Goal: Information Seeking & Learning: Stay updated

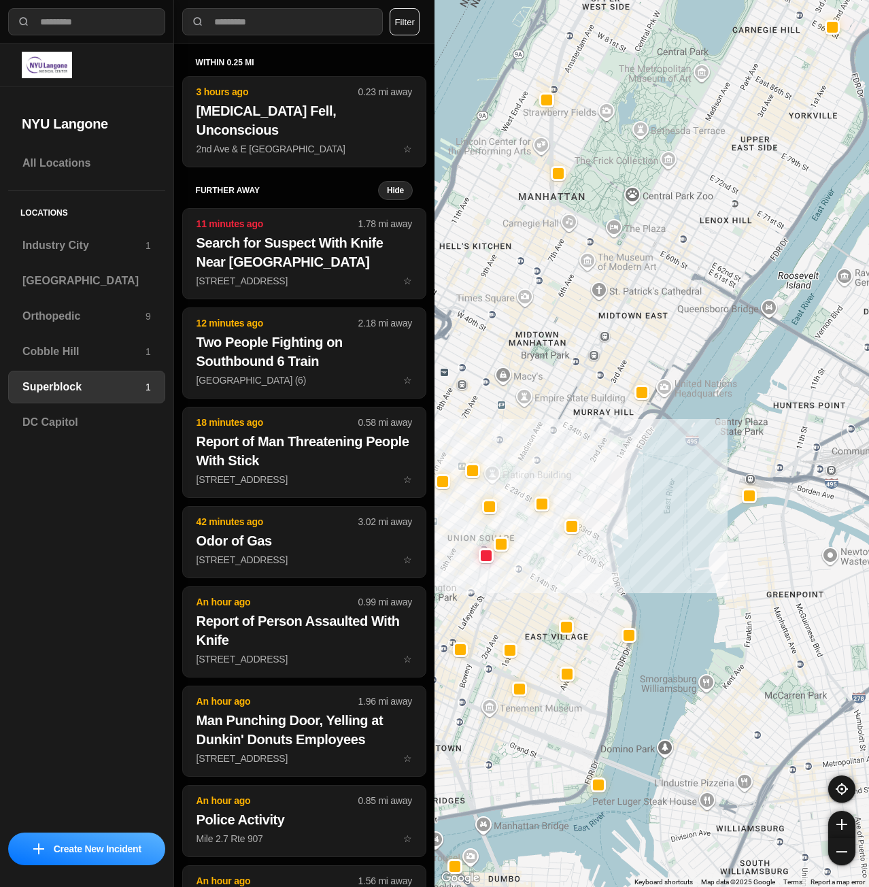
select select "*"
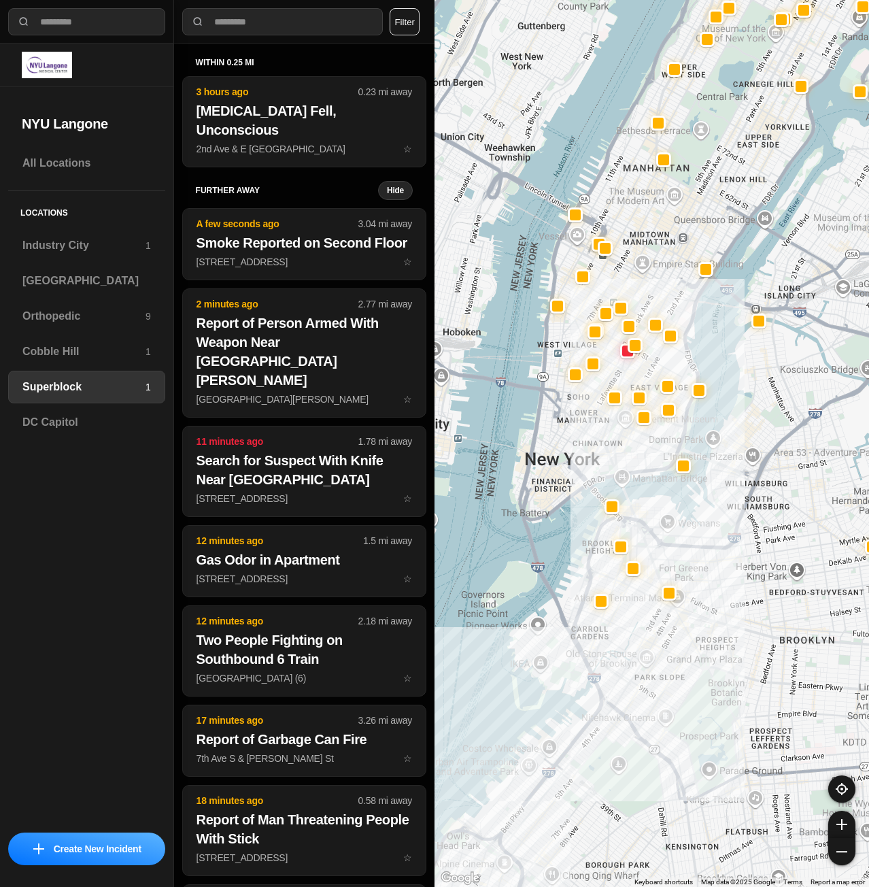
drag, startPoint x: 634, startPoint y: 724, endPoint x: 719, endPoint y: 499, distance: 240.6
click at [719, 499] on div at bounding box center [652, 443] width 435 height 887
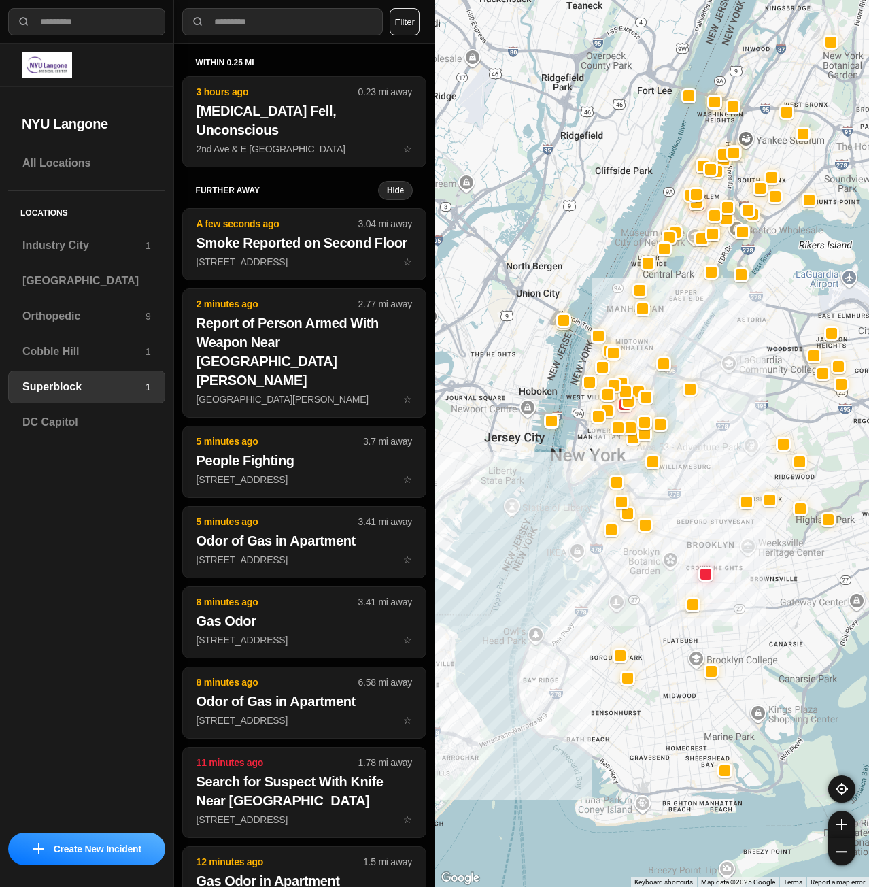
drag, startPoint x: 752, startPoint y: 680, endPoint x: 720, endPoint y: 594, distance: 92.1
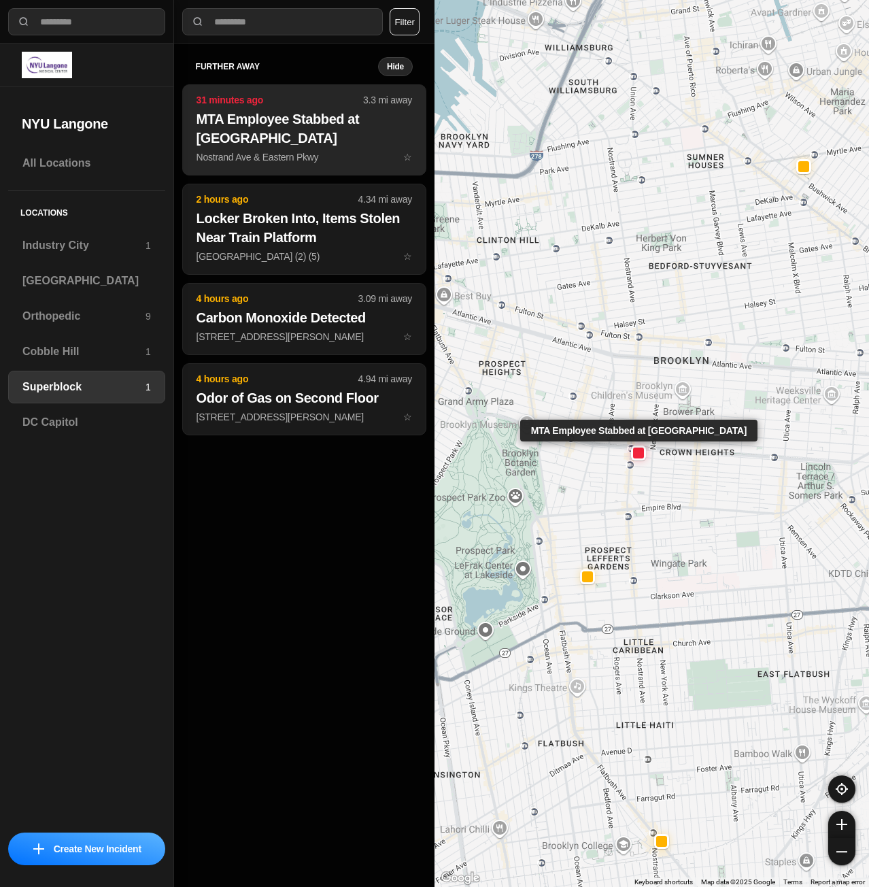
click at [318, 135] on h2 "MTA Employee Stabbed at [GEOGRAPHIC_DATA]" at bounding box center [305, 129] width 216 height 38
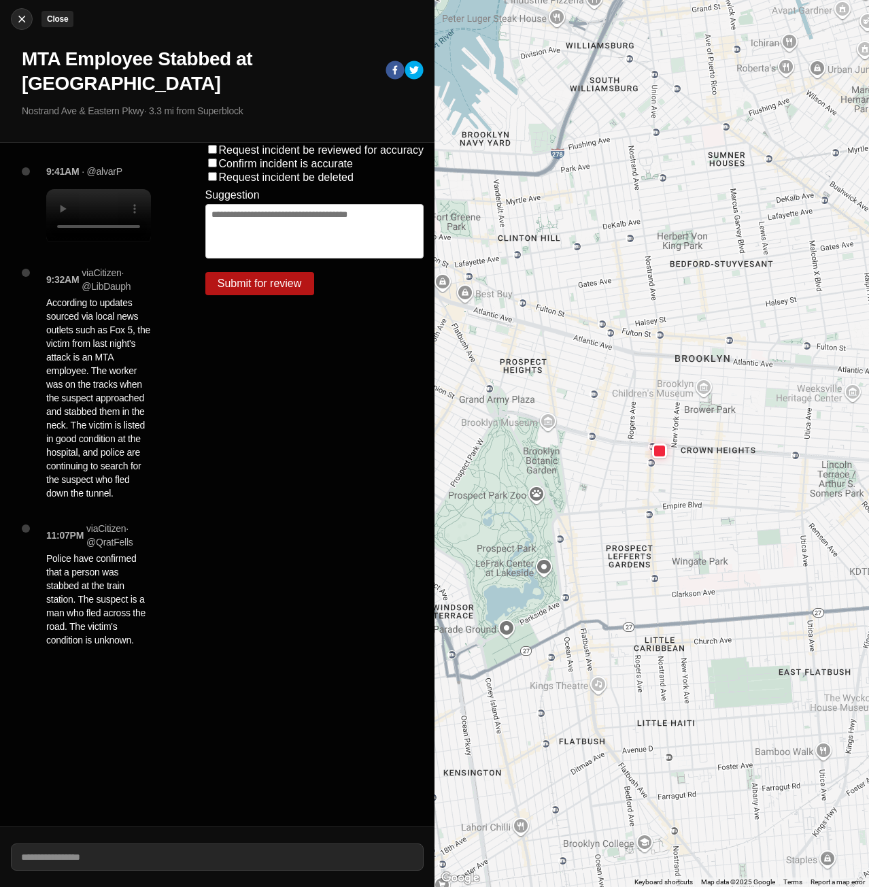
click at [22, 20] on img at bounding box center [22, 19] width 14 height 14
select select "*"
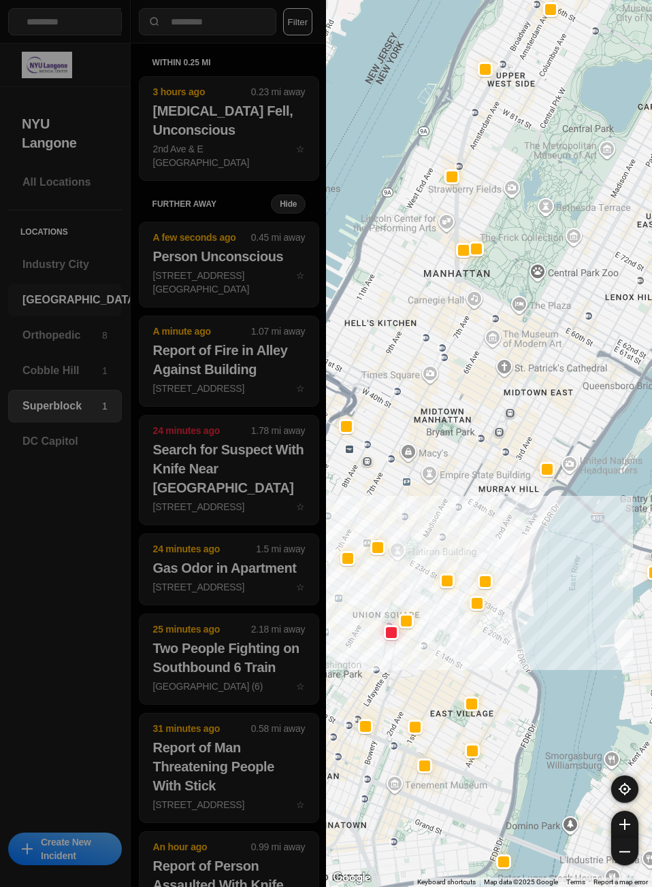
click at [71, 287] on div "[GEOGRAPHIC_DATA]" at bounding box center [65, 300] width 114 height 33
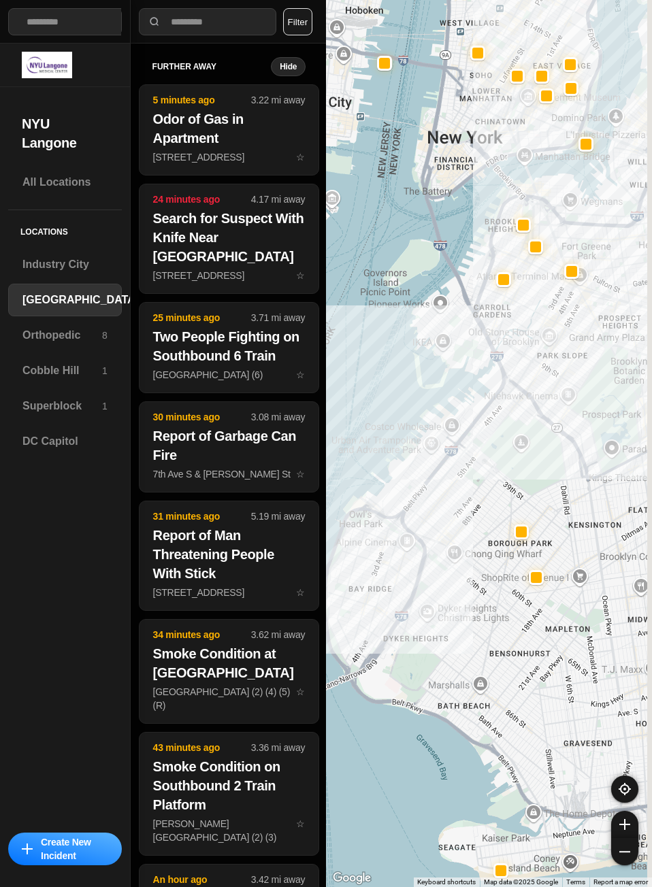
drag, startPoint x: 595, startPoint y: 435, endPoint x: 552, endPoint y: 478, distance: 61.1
click at [552, 478] on div at bounding box center [489, 443] width 326 height 887
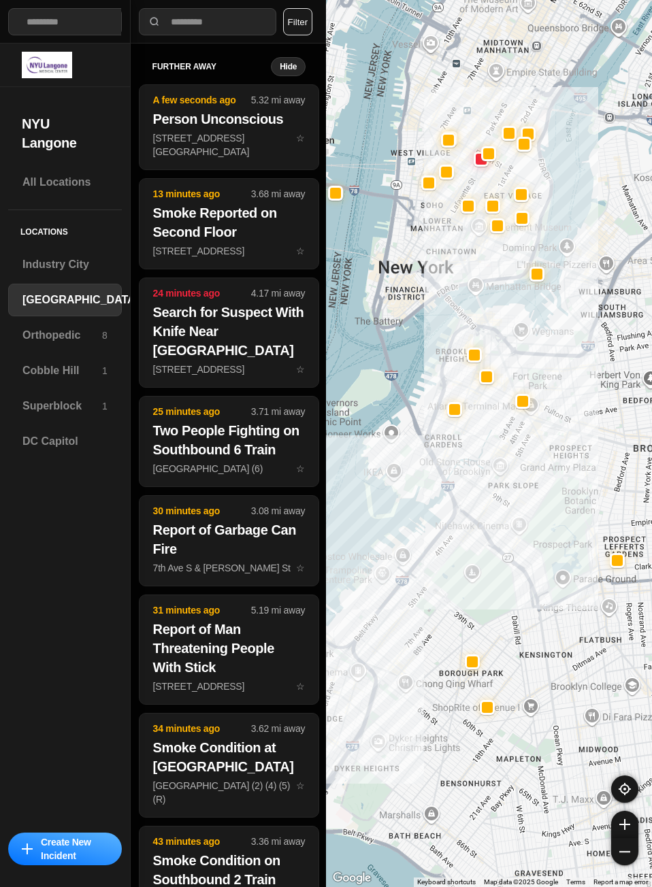
drag, startPoint x: 520, startPoint y: 366, endPoint x: 481, endPoint y: 483, distance: 123.2
click at [481, 483] on div at bounding box center [489, 443] width 326 height 887
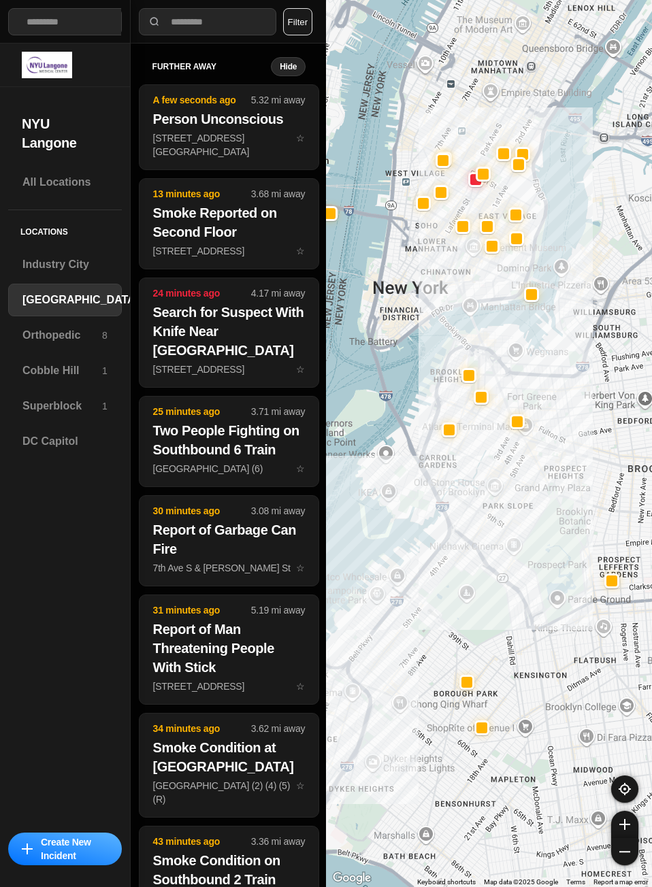
drag, startPoint x: 533, startPoint y: 343, endPoint x: 537, endPoint y: 388, distance: 45.8
click at [537, 388] on div at bounding box center [489, 443] width 326 height 887
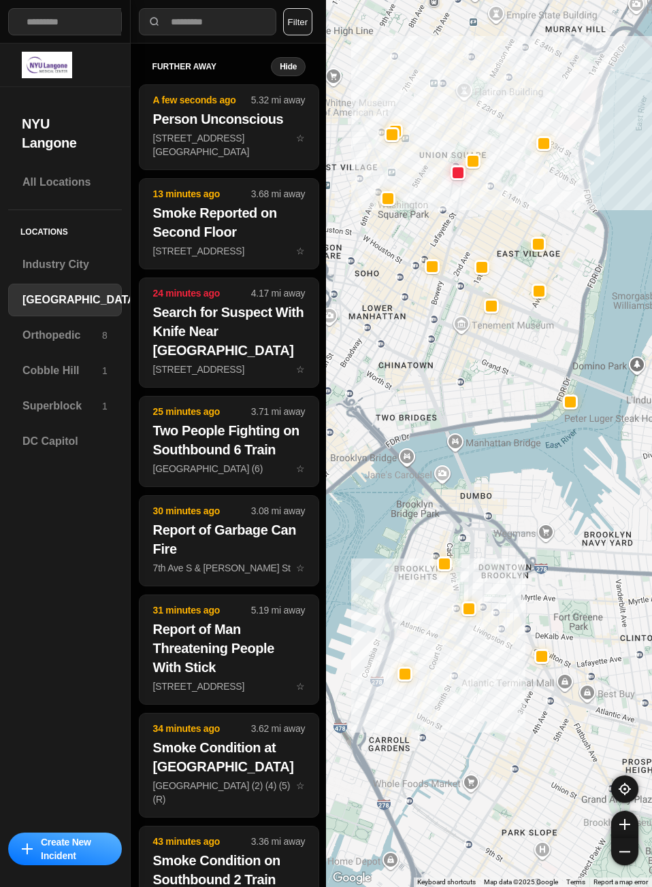
drag, startPoint x: 541, startPoint y: 388, endPoint x: 595, endPoint y: 509, distance: 132.1
click at [595, 509] on div "421 people" at bounding box center [489, 443] width 326 height 887
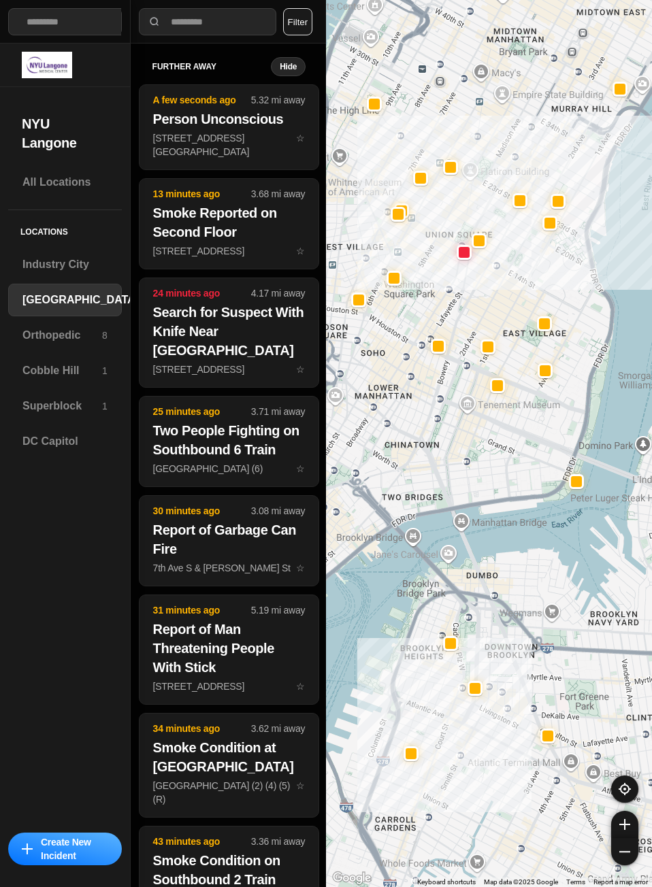
drag, startPoint x: 600, startPoint y: 473, endPoint x: 604, endPoint y: 533, distance: 60.0
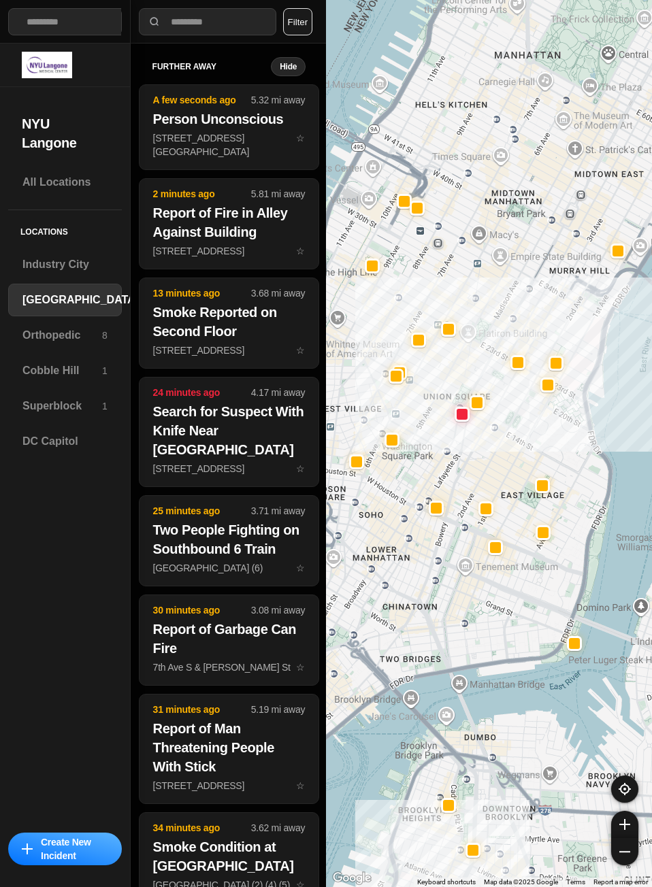
drag, startPoint x: 574, startPoint y: 385, endPoint x: 579, endPoint y: 501, distance: 116.4
click at [579, 501] on div "421 people" at bounding box center [489, 443] width 326 height 887
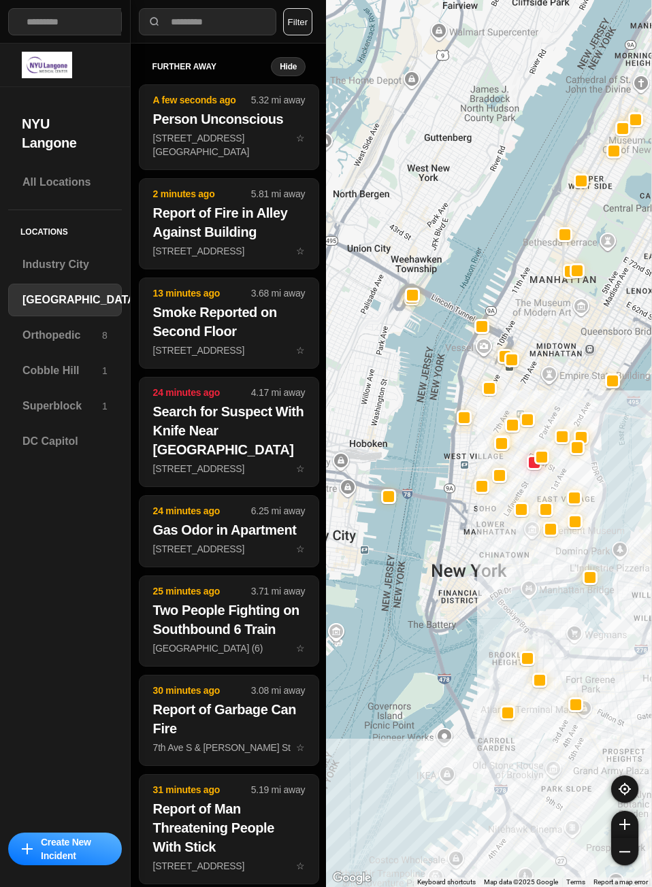
drag, startPoint x: 621, startPoint y: 438, endPoint x: 618, endPoint y: 486, distance: 48.4
click at [614, 487] on div at bounding box center [489, 443] width 326 height 887
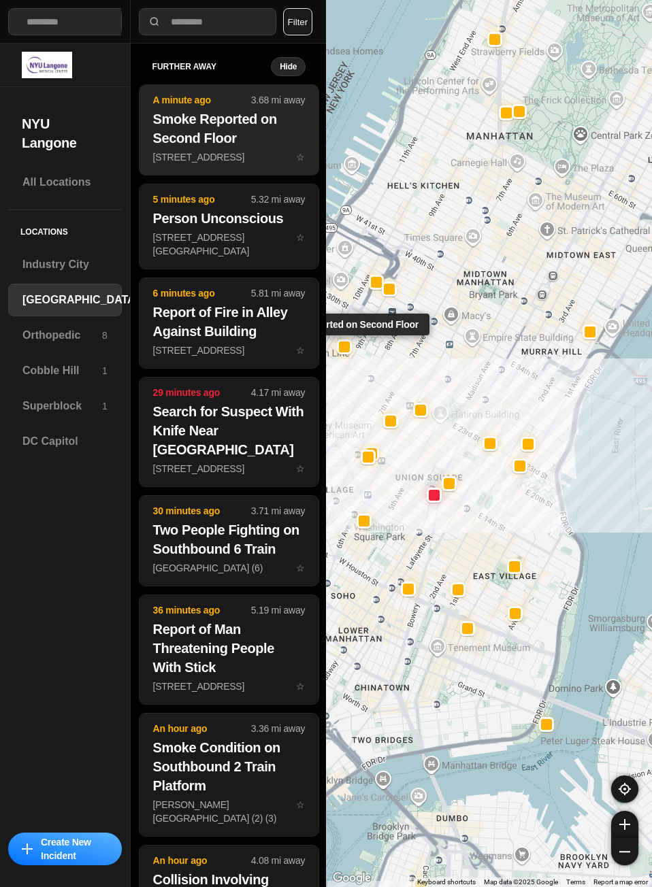
click at [199, 122] on h2 "Smoke Reported on Second Floor" at bounding box center [229, 129] width 152 height 38
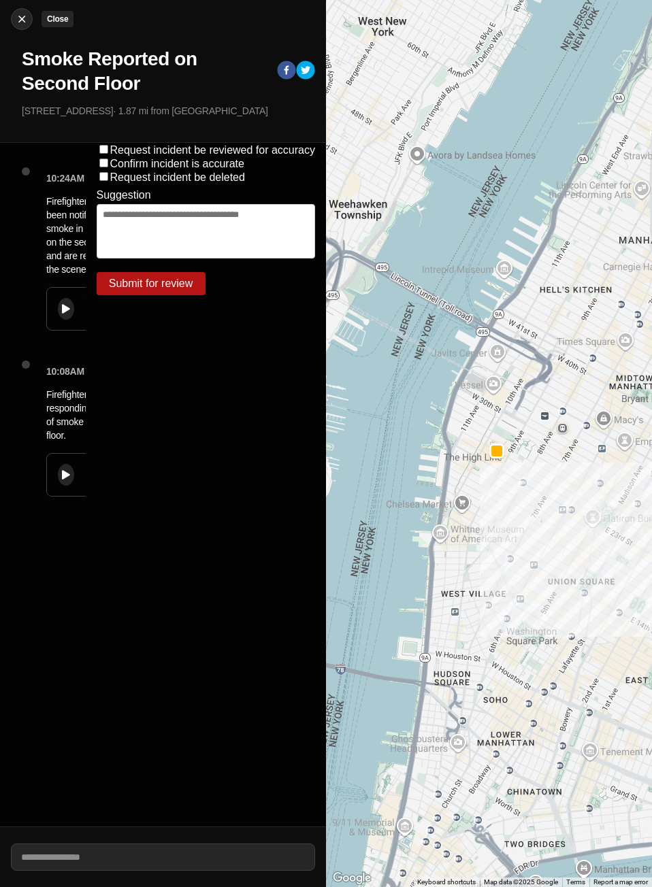
click at [18, 18] on img at bounding box center [22, 19] width 14 height 14
select select "*"
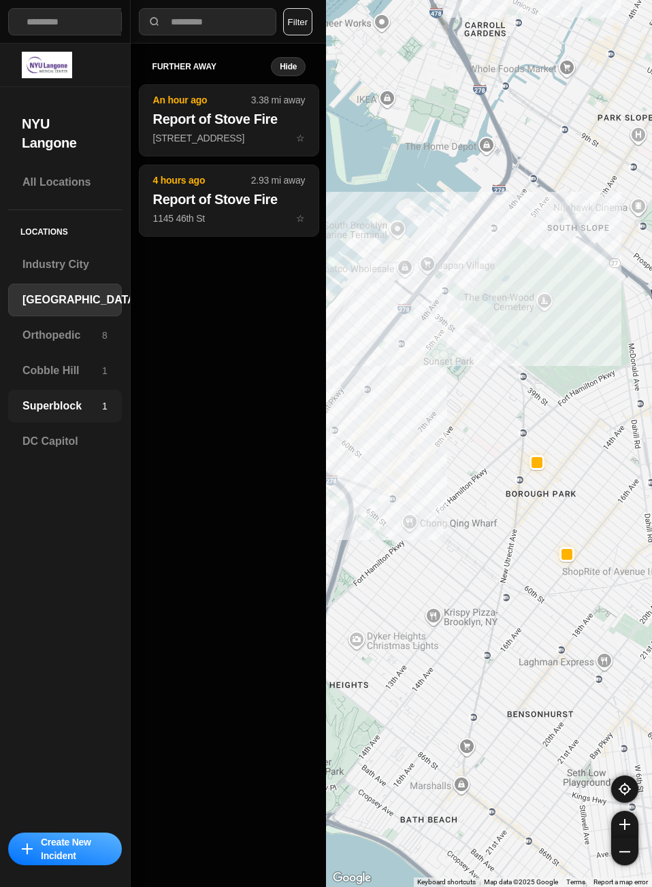
click at [40, 408] on h3 "Superblock" at bounding box center [62, 406] width 80 height 16
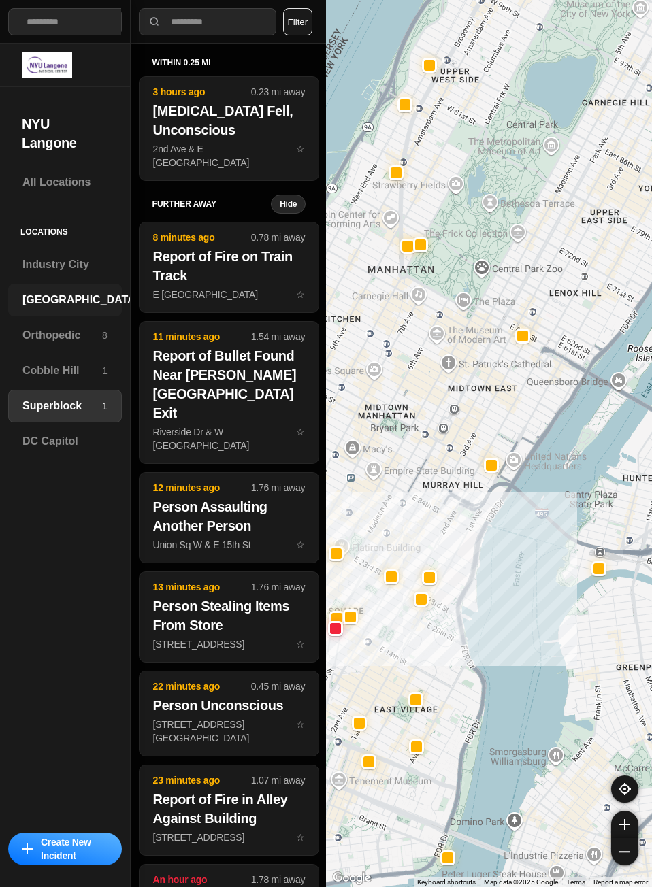
click at [61, 296] on h3 "[GEOGRAPHIC_DATA]" at bounding box center [80, 300] width 116 height 16
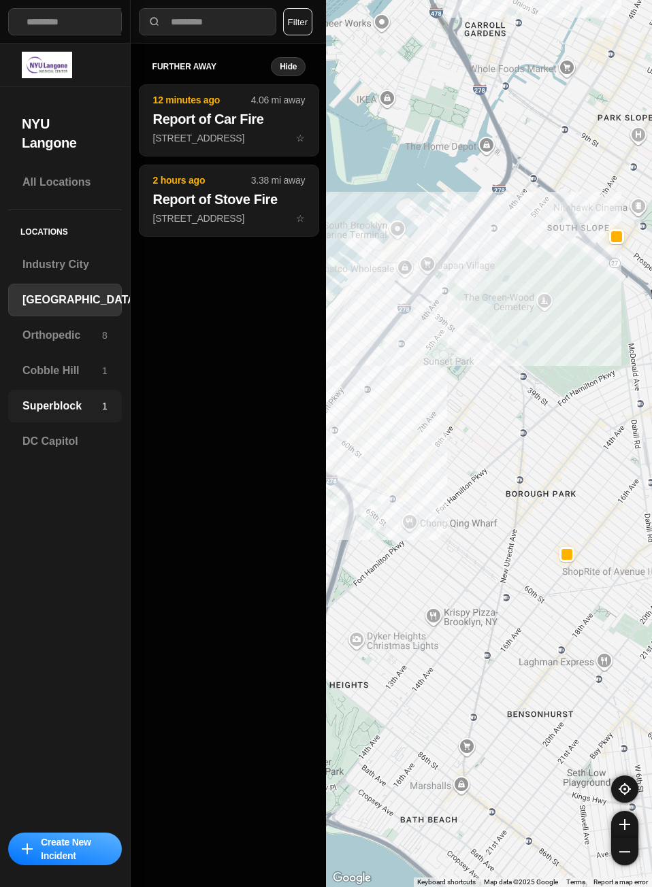
click at [55, 401] on h3 "Superblock" at bounding box center [62, 406] width 80 height 16
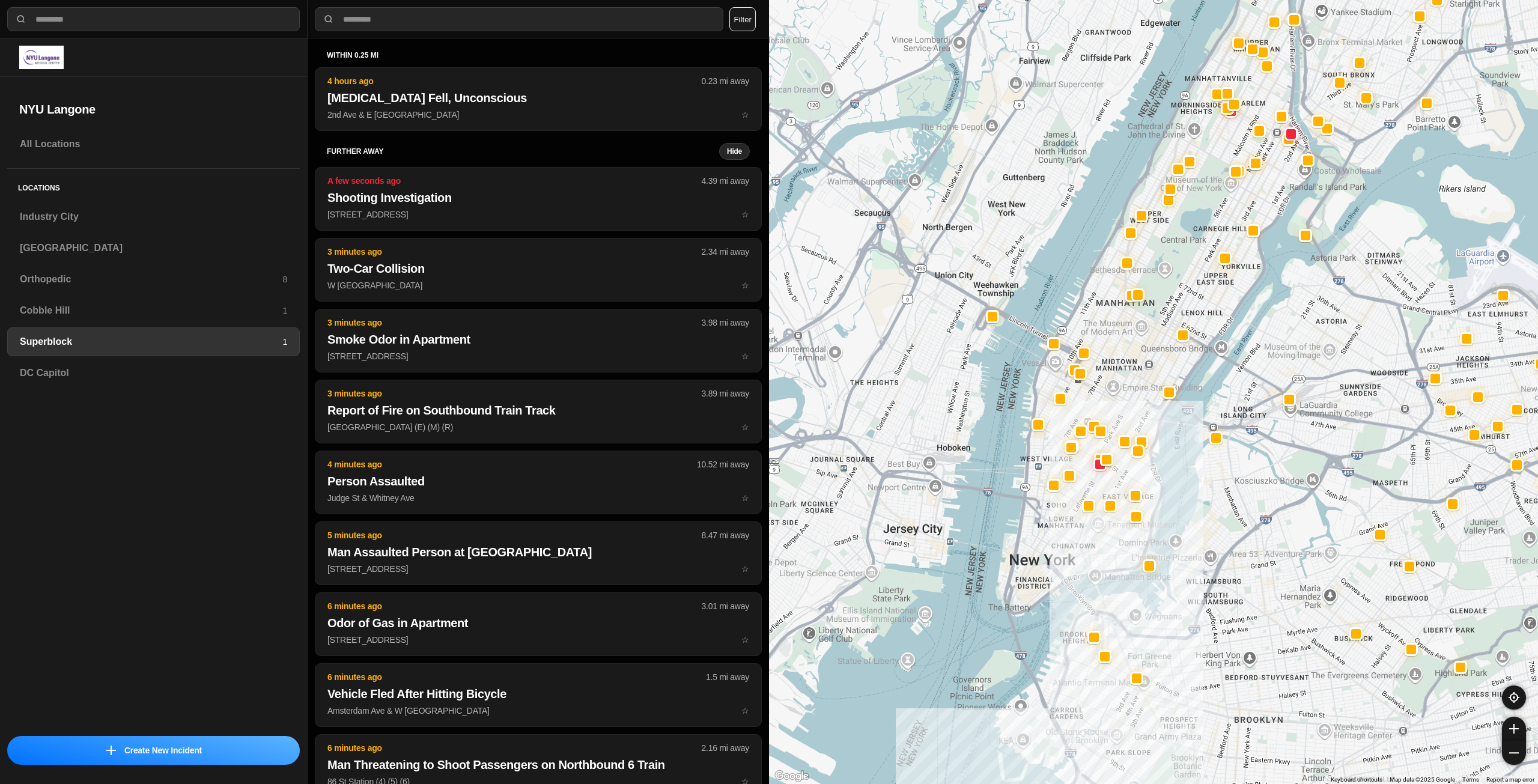
drag, startPoint x: 1057, startPoint y: 652, endPoint x: 1030, endPoint y: 527, distance: 127.9
click at [768, 572] on div at bounding box center [1154, 392] width 769 height 784
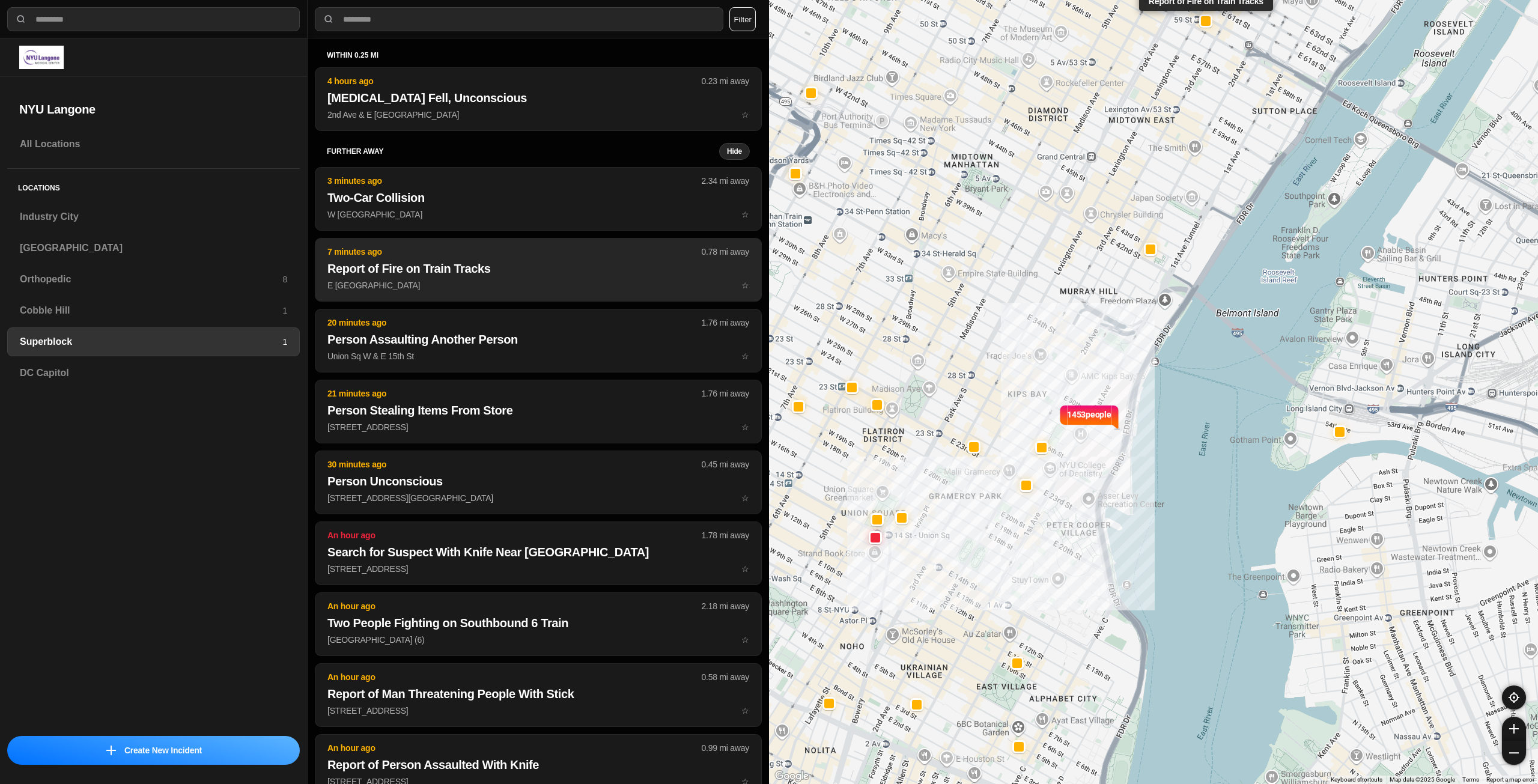
click at [386, 284] on p "E [GEOGRAPHIC_DATA] ☆" at bounding box center [538, 285] width 421 height 12
